Goal: Information Seeking & Learning: Understand process/instructions

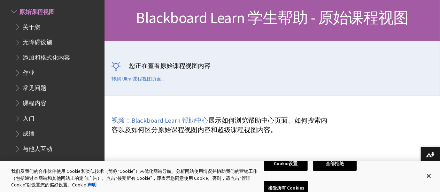
scroll to position [158, 0]
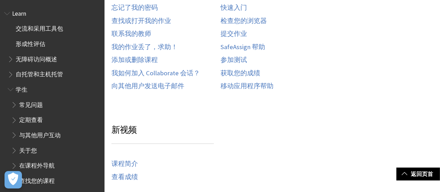
scroll to position [225, 0]
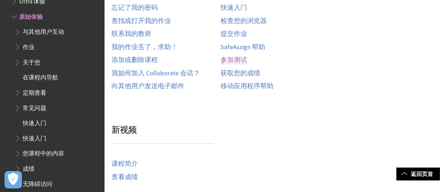
click at [236, 59] on link "参加测试" at bounding box center [234, 60] width 26 height 8
